Goal: Information Seeking & Learning: Learn about a topic

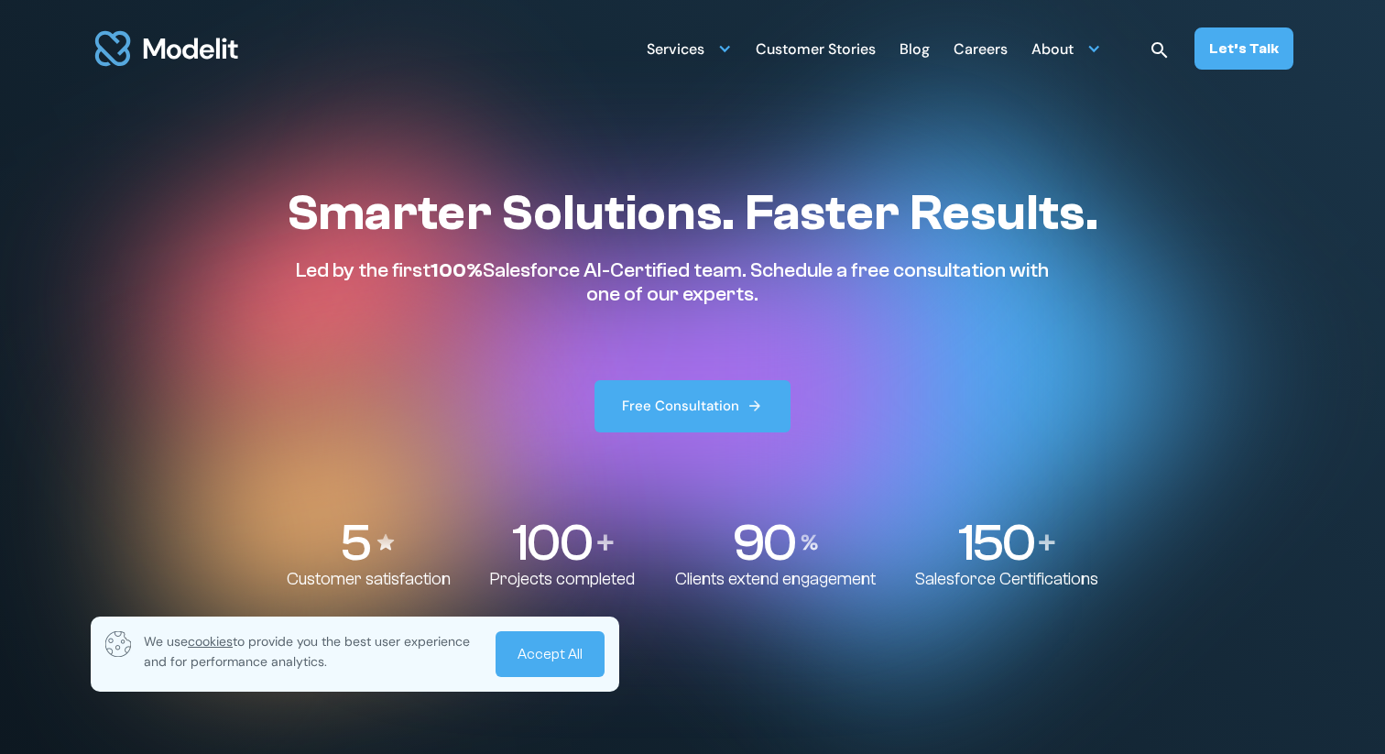
click at [846, 48] on div "Customer Stories" at bounding box center [816, 51] width 120 height 36
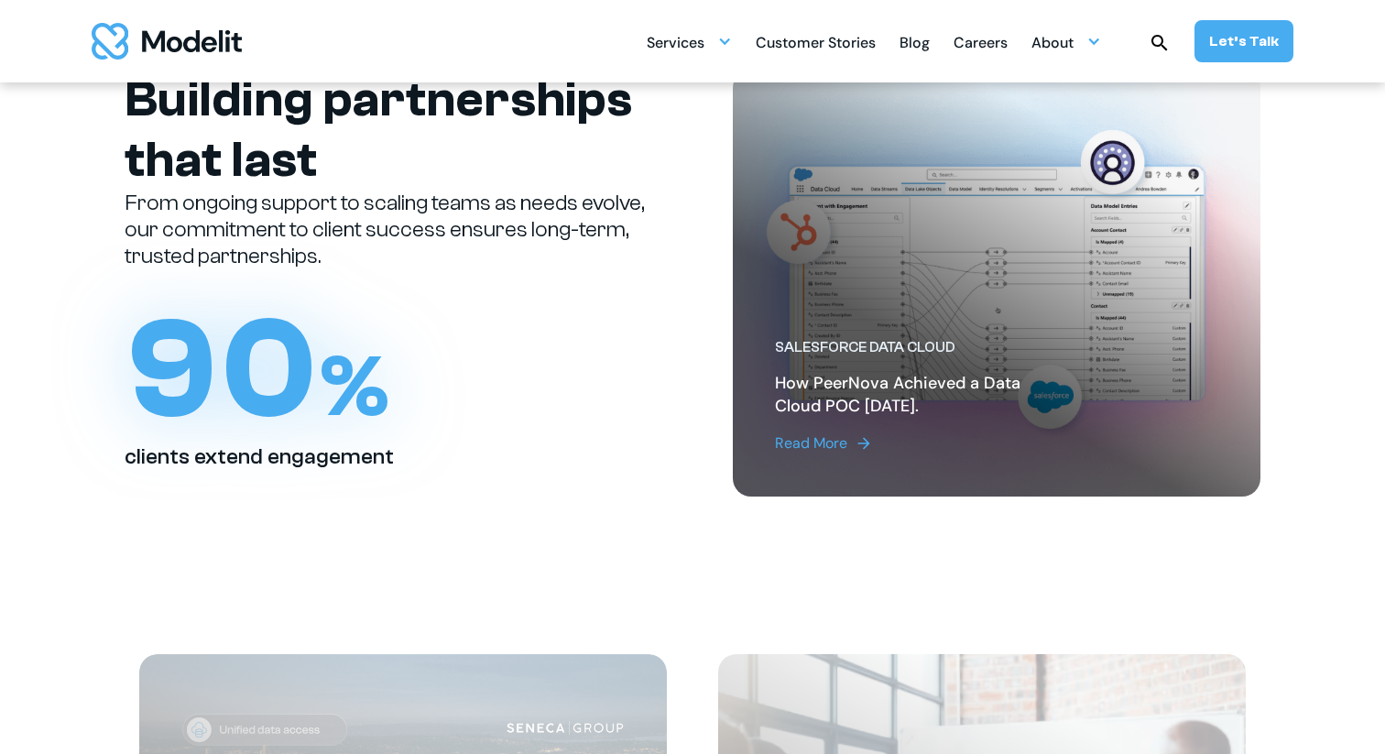
scroll to position [137, 0]
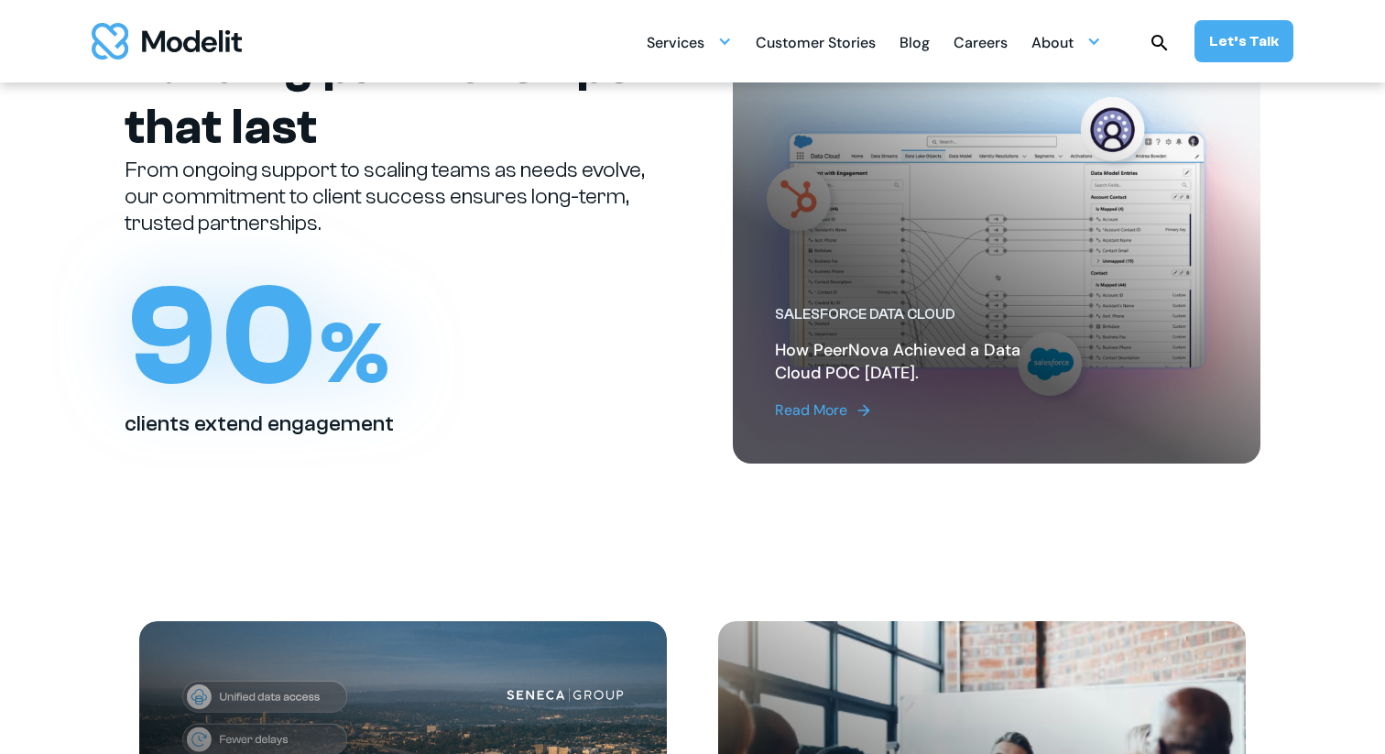
click at [821, 402] on div "Read More" at bounding box center [811, 410] width 72 height 22
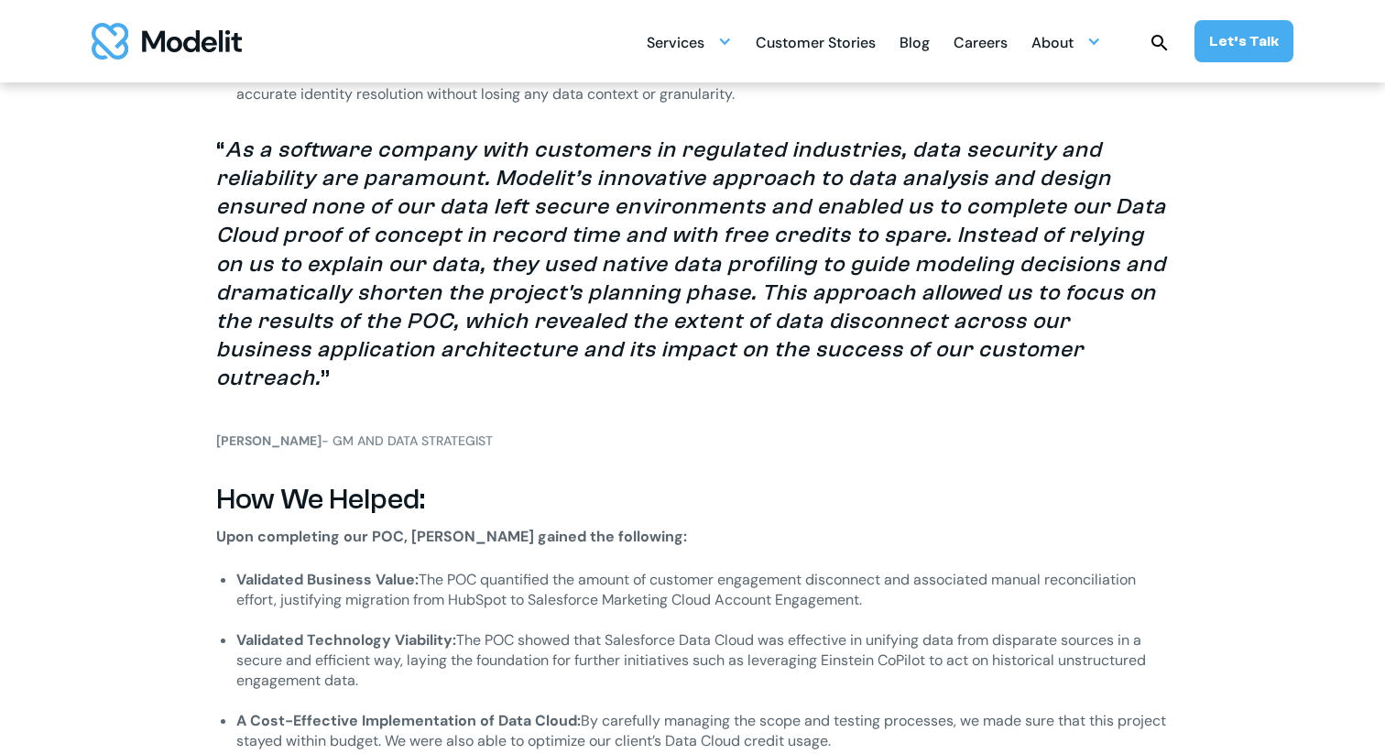
scroll to position [2496, 0]
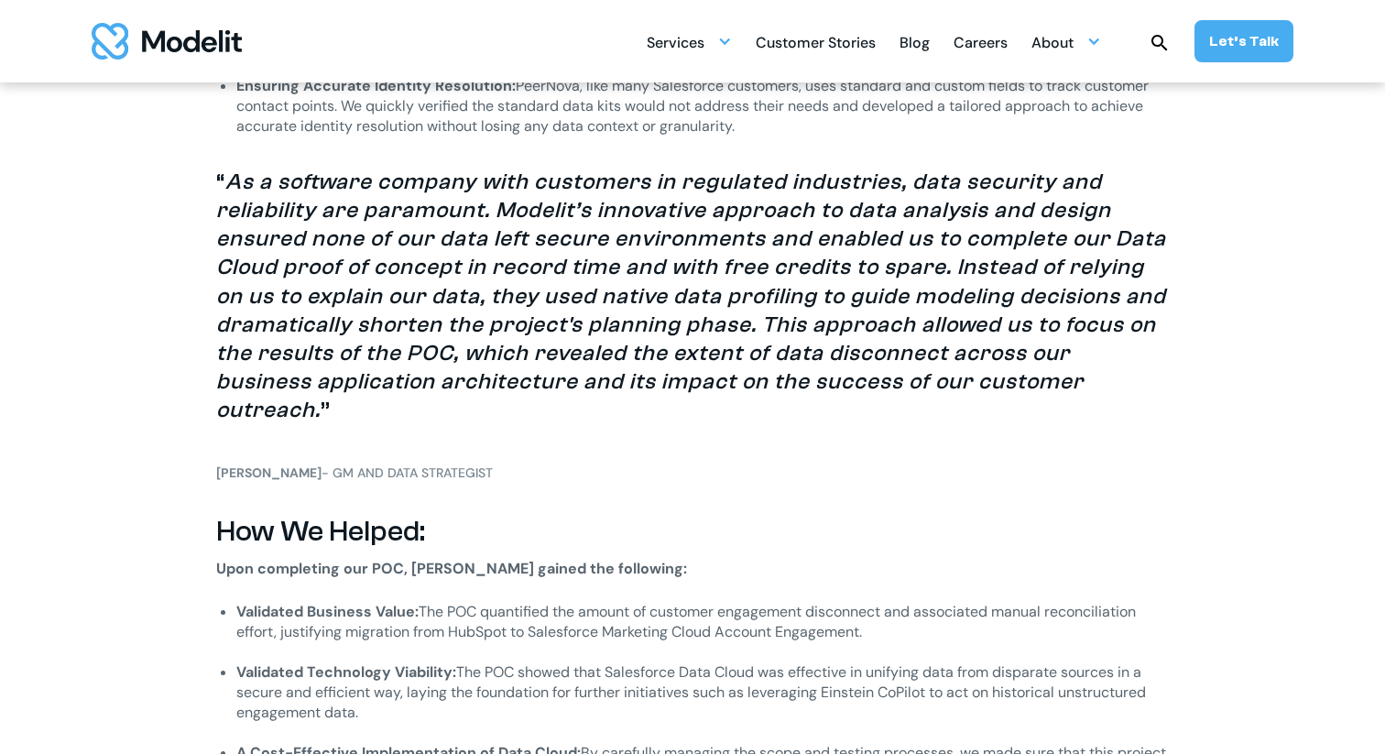
drag, startPoint x: 327, startPoint y: 420, endPoint x: 529, endPoint y: 423, distance: 202.4
click at [529, 463] on h4 "Mehmet Orun - GM and Data Strategist" at bounding box center [692, 472] width 952 height 19
copy h4 "GM and Data Strategist"
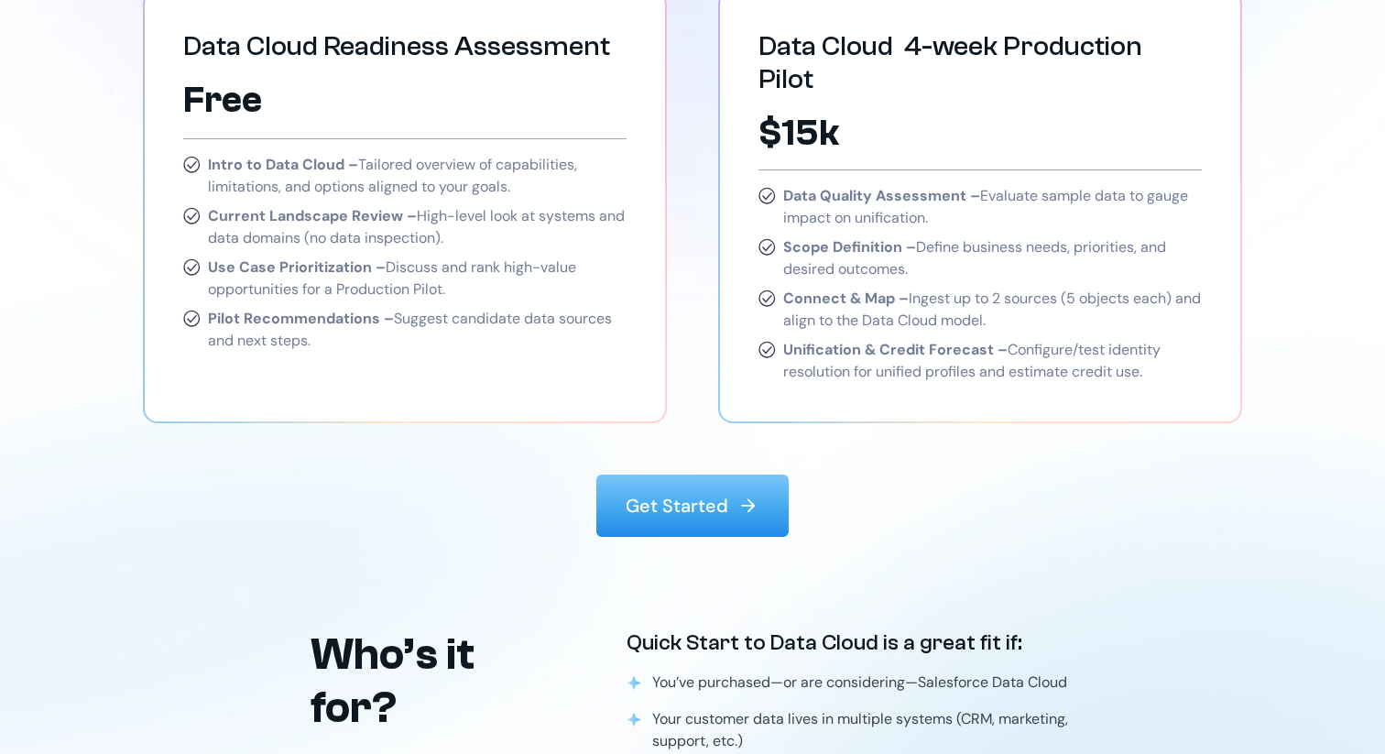
scroll to position [2658, 0]
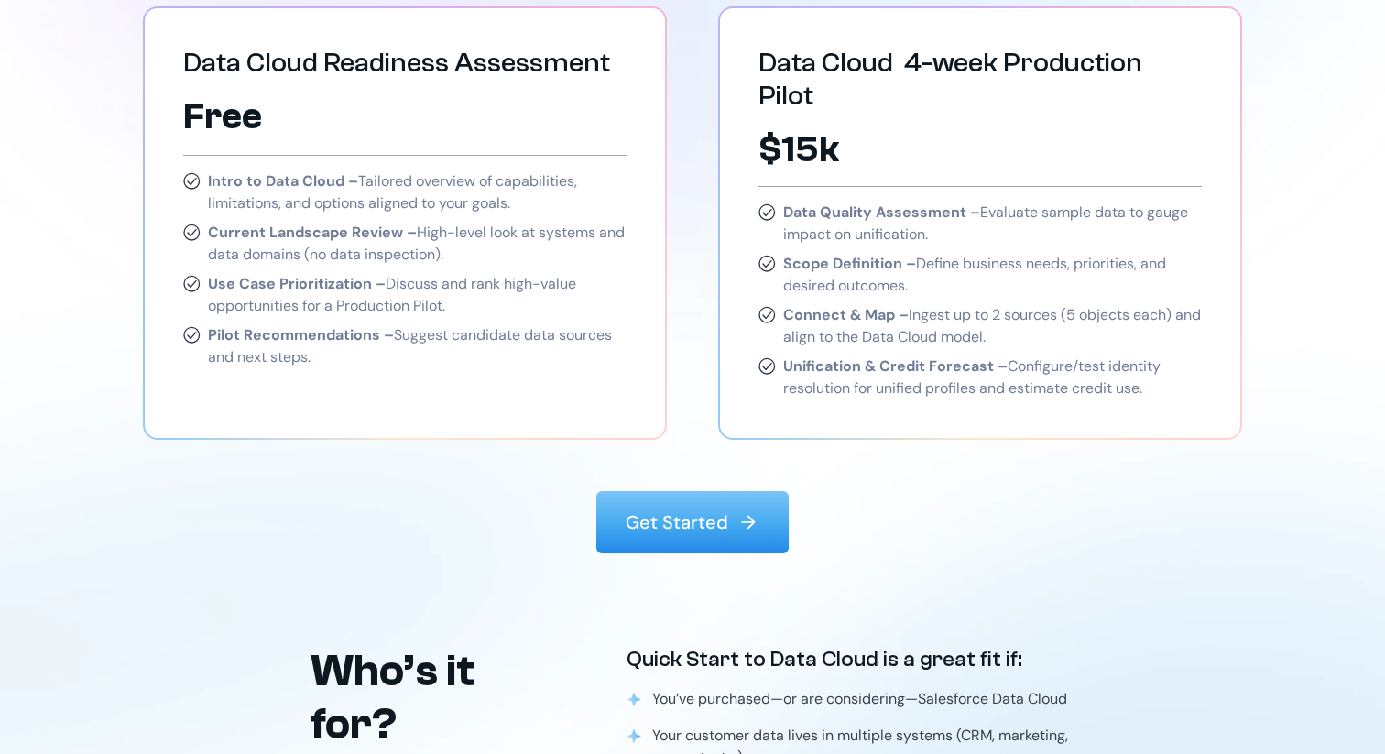
drag, startPoint x: 524, startPoint y: 204, endPoint x: 207, endPoint y: 175, distance: 318.2
click at [207, 175] on div "Intro to Data Cloud – Tailored overview of capabilities, limitations, and optio…" at bounding box center [404, 192] width 443 height 44
copy p "Intro to Data Cloud – Tailored overview of capabilities, limitations, and optio…"
drag, startPoint x: 456, startPoint y: 310, endPoint x: 389, endPoint y: 281, distance: 72.6
click at [389, 281] on p "Use Case Prioritization – Discuss and rank high-value opportunities for a Produ…" at bounding box center [417, 295] width 419 height 44
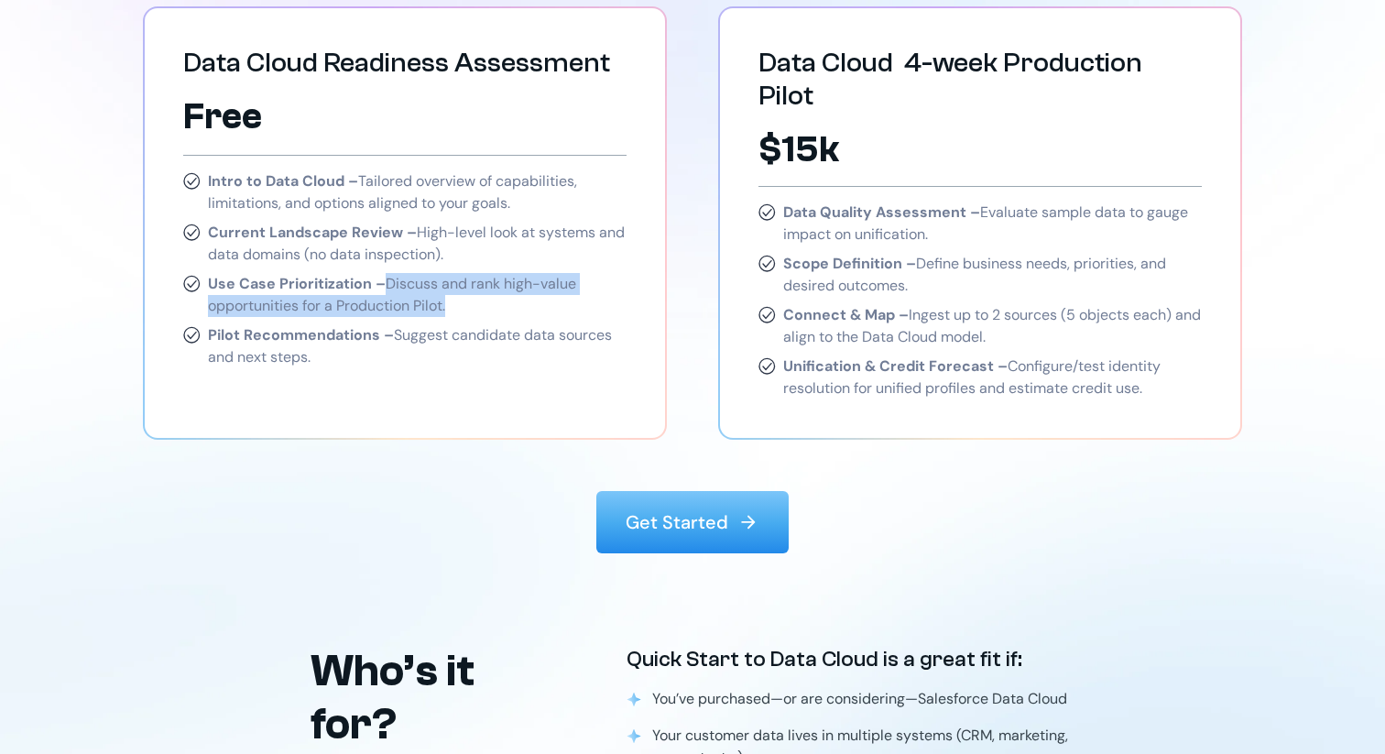
copy p "Discuss and rank high-value opportunities for a Production Pilot."
drag, startPoint x: 321, startPoint y: 331, endPoint x: 324, endPoint y: 343, distance: 12.5
click at [321, 331] on strong "Pilot Recommendations –" at bounding box center [301, 334] width 186 height 19
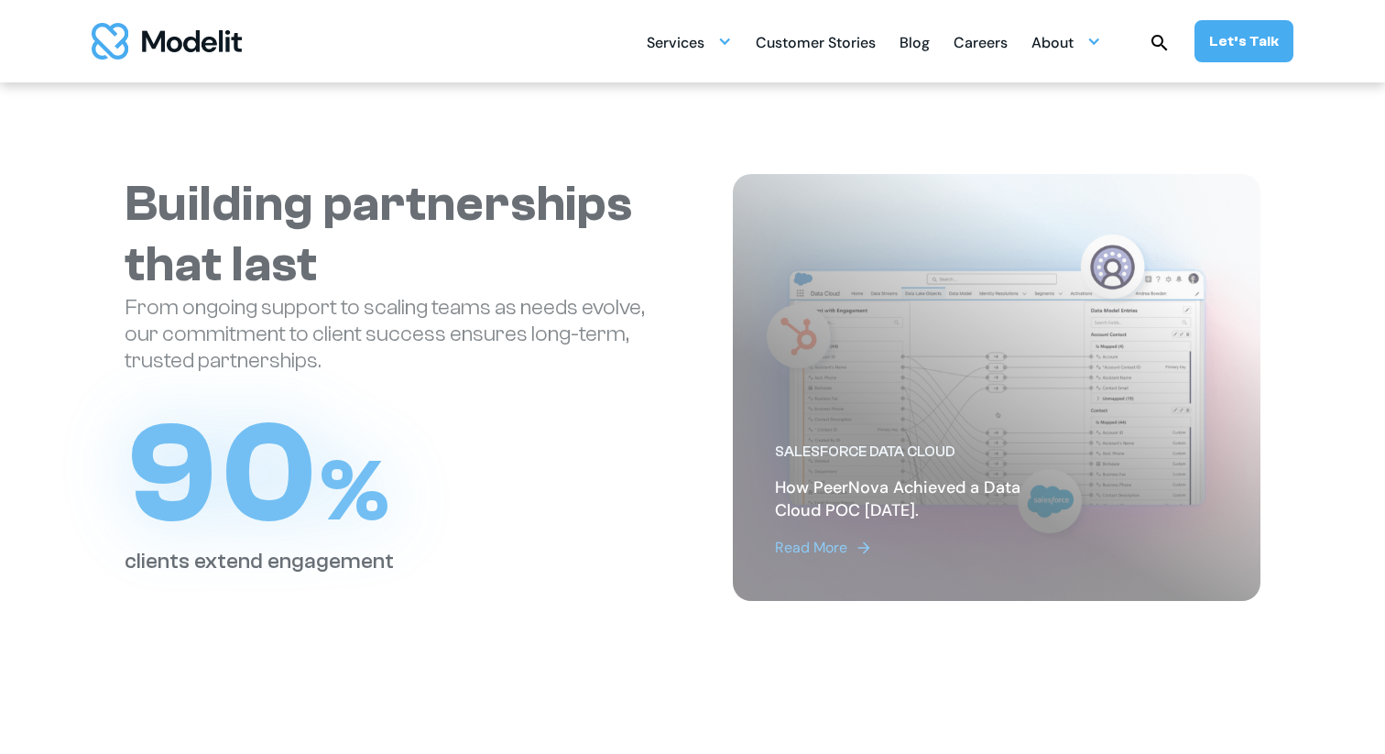
scroll to position [137, 0]
